Goal: Task Accomplishment & Management: Manage account settings

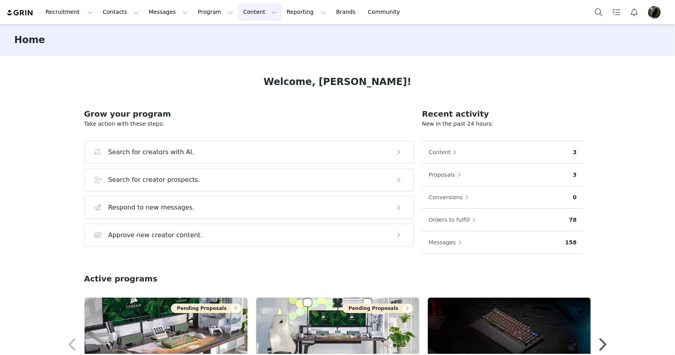
drag, startPoint x: 232, startPoint y: 17, endPoint x: 237, endPoint y: 28, distance: 12.4
click at [239, 17] on button "Content Content" at bounding box center [260, 12] width 43 height 18
click at [193, 18] on button "Program Program" at bounding box center [215, 12] width 45 height 18
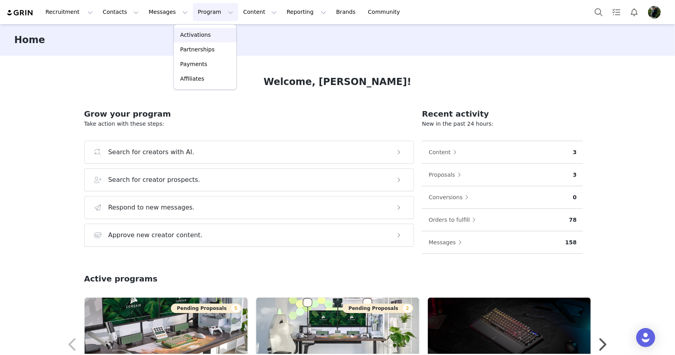
click at [195, 35] on p "Activations" at bounding box center [195, 35] width 30 height 8
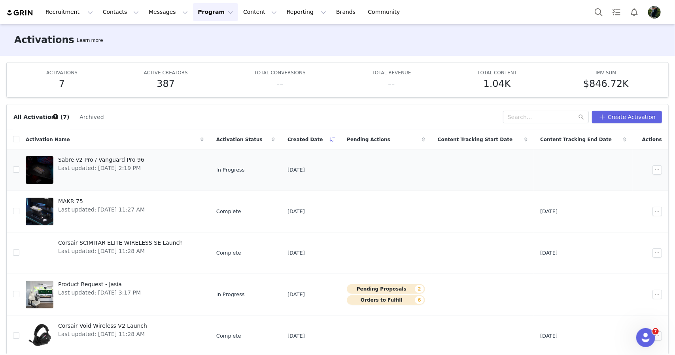
click at [166, 170] on link "Sabre v2 Pro / Vanguard Pro 96 Last updated: [DATE] 2:19 PM" at bounding box center [115, 170] width 178 height 32
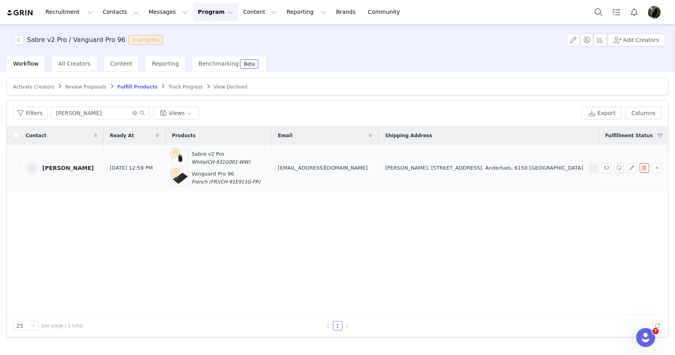
click at [231, 163] on span "(CH-931G001-WW)" at bounding box center [228, 162] width 45 height 6
drag, startPoint x: 231, startPoint y: 163, endPoint x: 259, endPoint y: 162, distance: 28.1
click at [251, 162] on span "(CH-931G001-WW)" at bounding box center [228, 162] width 45 height 6
copy span "CH-931G001-WW"
click at [242, 182] on span "(CH-91E911G-FR)" at bounding box center [240, 182] width 42 height 6
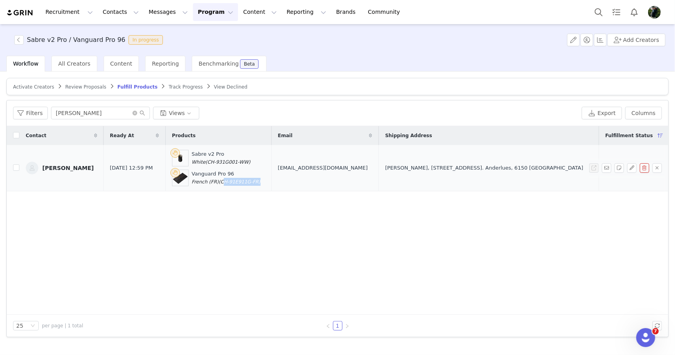
drag, startPoint x: 242, startPoint y: 182, endPoint x: 270, endPoint y: 180, distance: 27.3
click at [261, 180] on span "(CH-91E911G-FR)" at bounding box center [240, 182] width 42 height 6
copy span "CH-91E911G-FR"
click at [233, 160] on span "(CH-931G001-WW)" at bounding box center [228, 162] width 45 height 6
click at [230, 162] on span "(CH-931G001-WW)" at bounding box center [228, 162] width 45 height 6
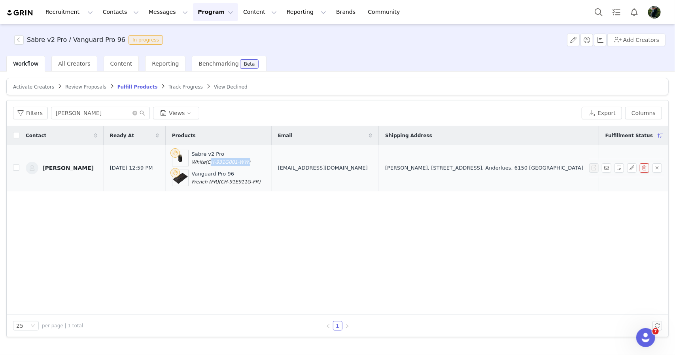
drag, startPoint x: 230, startPoint y: 162, endPoint x: 258, endPoint y: 163, distance: 27.3
click at [251, 163] on span "(CH-931G001-WW)" at bounding box center [228, 162] width 45 height 6
copy span "CH-931G001-WW"
click at [326, 167] on span "[EMAIL_ADDRESS][DOMAIN_NAME]" at bounding box center [323, 168] width 90 height 8
drag, startPoint x: 326, startPoint y: 167, endPoint x: 363, endPoint y: 170, distance: 37.4
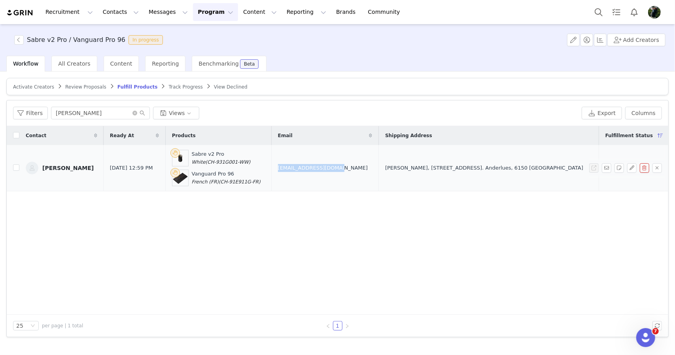
click at [363, 170] on span "[EMAIL_ADDRESS][DOMAIN_NAME]" at bounding box center [323, 168] width 90 height 8
copy span "[EMAIL_ADDRESS][DOMAIN_NAME]"
click at [133, 115] on span at bounding box center [139, 113] width 13 height 6
click at [133, 114] on icon "icon: close-circle" at bounding box center [135, 113] width 5 height 5
click at [85, 90] on article "Activate Creators Review Proposals Fulfill Products Track Progress View Declined" at bounding box center [337, 86] width 663 height 17
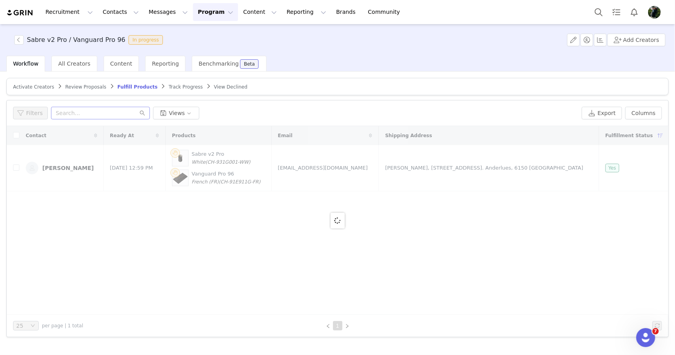
click at [81, 85] on span "Review Proposals" at bounding box center [85, 87] width 41 height 6
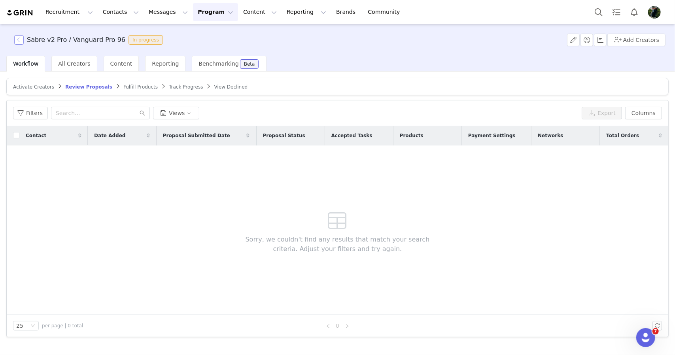
click at [22, 37] on button "button" at bounding box center [18, 39] width 9 height 9
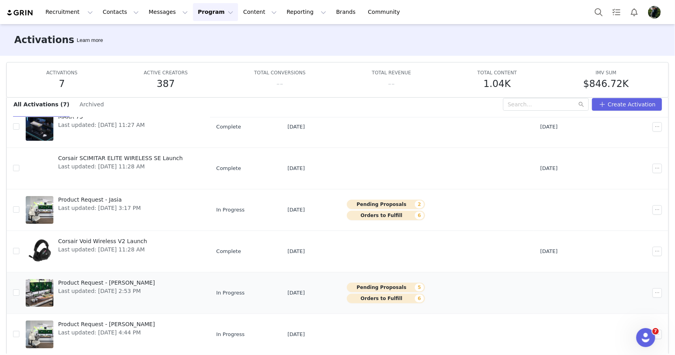
scroll to position [41, 0]
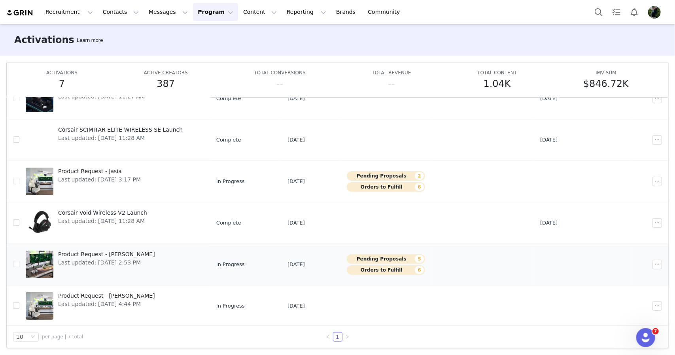
click at [166, 263] on link "Product Request - [PERSON_NAME] Last updated: [DATE] 2:53 PM" at bounding box center [115, 265] width 178 height 32
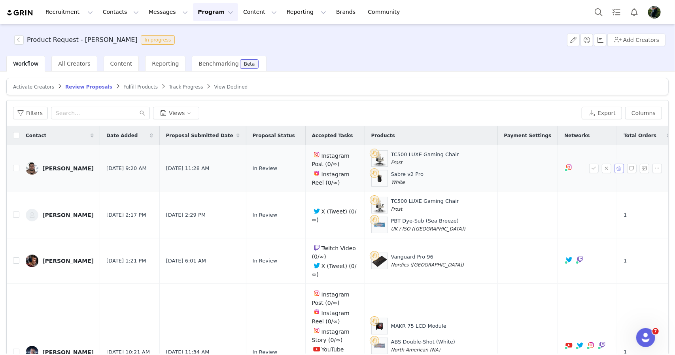
click at [615, 167] on button "button" at bounding box center [619, 168] width 9 height 9
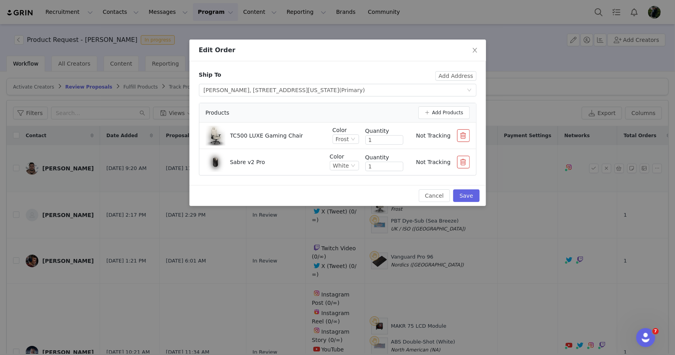
click at [460, 136] on button "button" at bounding box center [463, 135] width 13 height 13
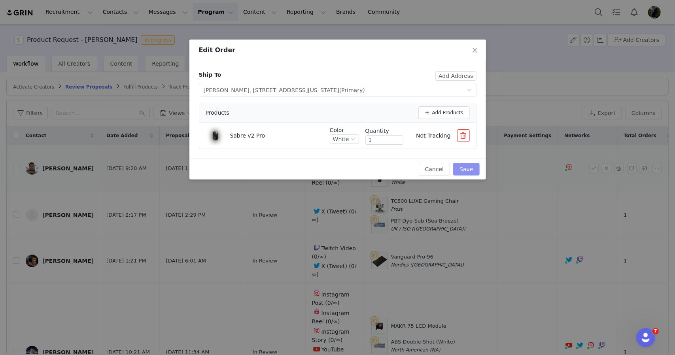
click at [470, 169] on button "Save" at bounding box center [466, 169] width 26 height 13
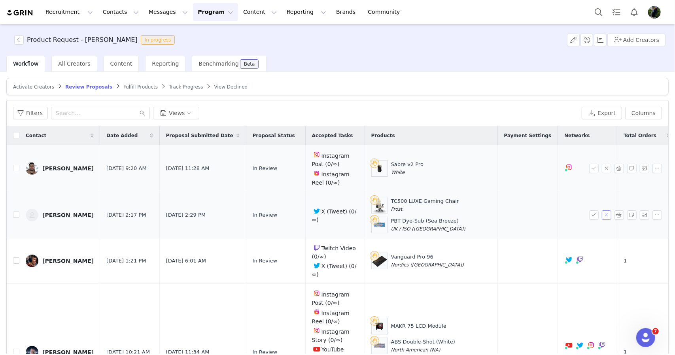
click at [602, 215] on button "button" at bounding box center [606, 214] width 9 height 9
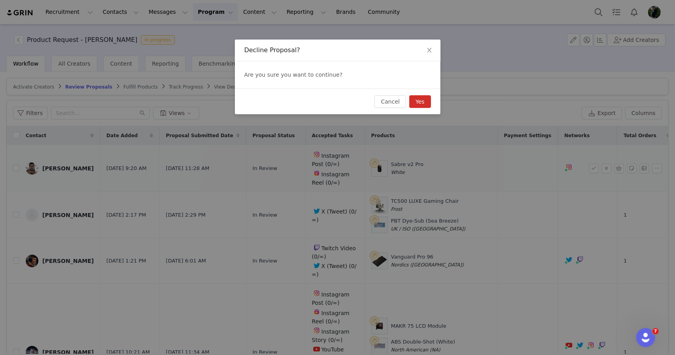
click at [420, 99] on button "Yes" at bounding box center [420, 101] width 22 height 13
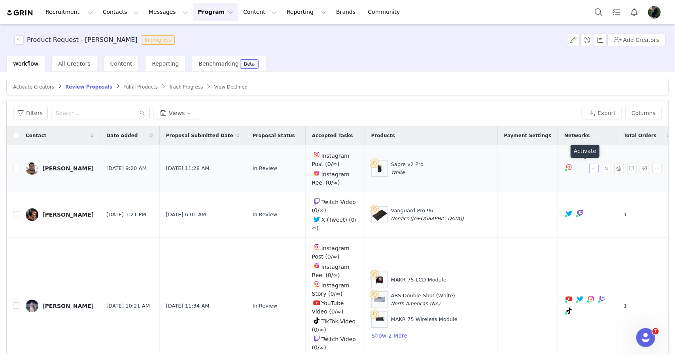
click at [589, 167] on button "button" at bounding box center [593, 168] width 9 height 9
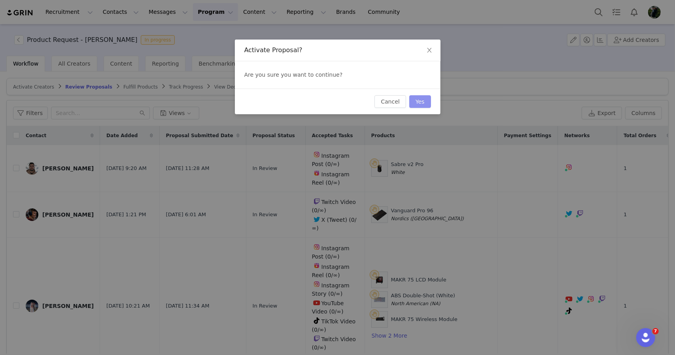
click at [429, 105] on button "Yes" at bounding box center [420, 101] width 22 height 13
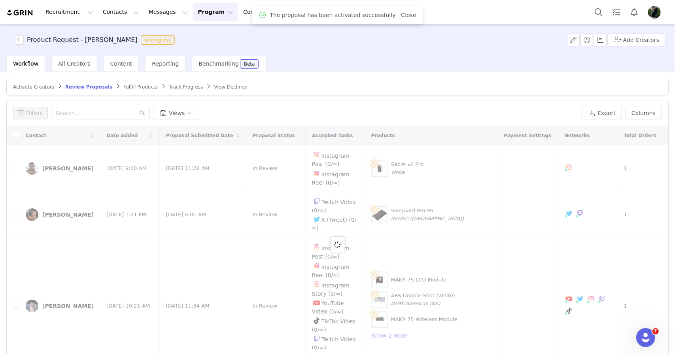
click at [123, 82] on article "Activate Creators Review Proposals Fulfill Products Track Progress View Declined" at bounding box center [337, 86] width 663 height 17
click at [123, 87] on span "Fulfill Products" at bounding box center [140, 87] width 34 height 6
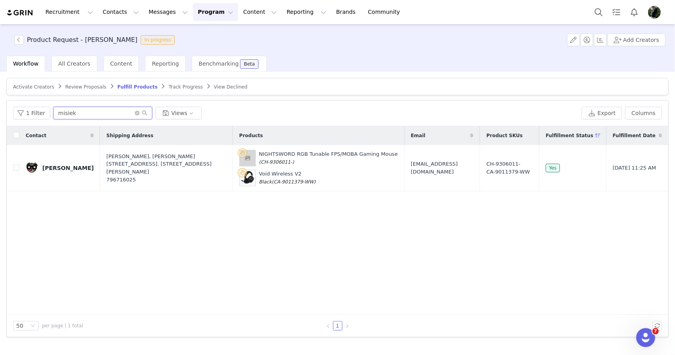
click at [131, 112] on input "misiek" at bounding box center [102, 113] width 99 height 13
click at [135, 112] on icon "icon: close-circle" at bounding box center [137, 113] width 5 height 5
